Goal: Transaction & Acquisition: Purchase product/service

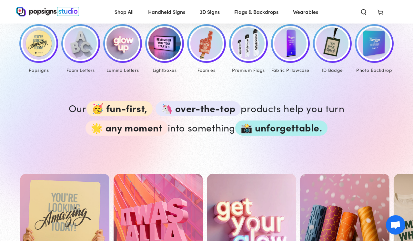
scroll to position [276, 0]
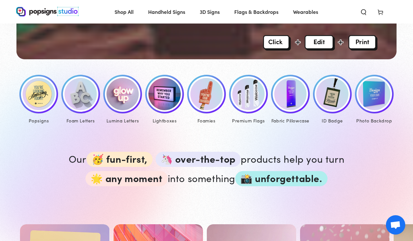
click at [158, 93] on img at bounding box center [164, 94] width 32 height 32
click at [81, 102] on img at bounding box center [80, 94] width 32 height 32
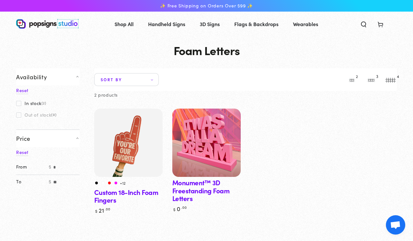
click at [203, 153] on img at bounding box center [206, 143] width 70 height 70
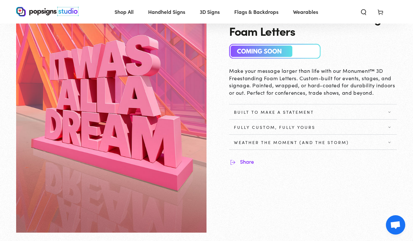
scroll to position [52, 0]
